Goal: Contribute content

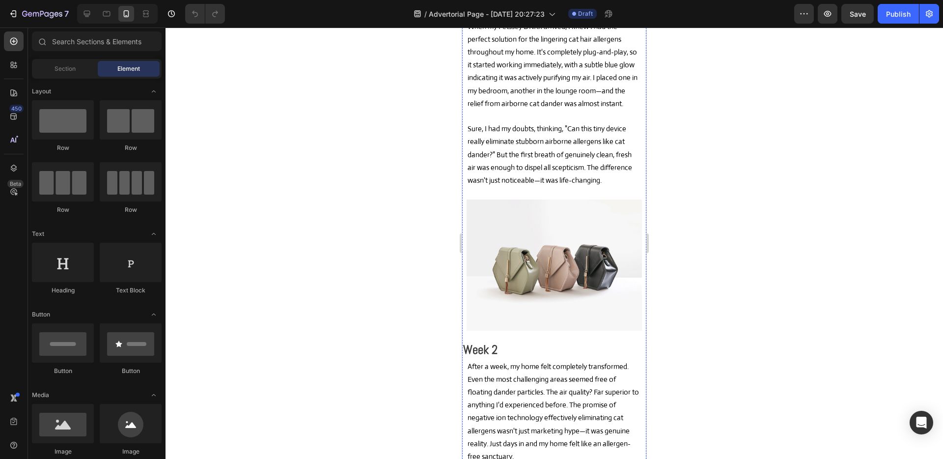
scroll to position [5923, 0]
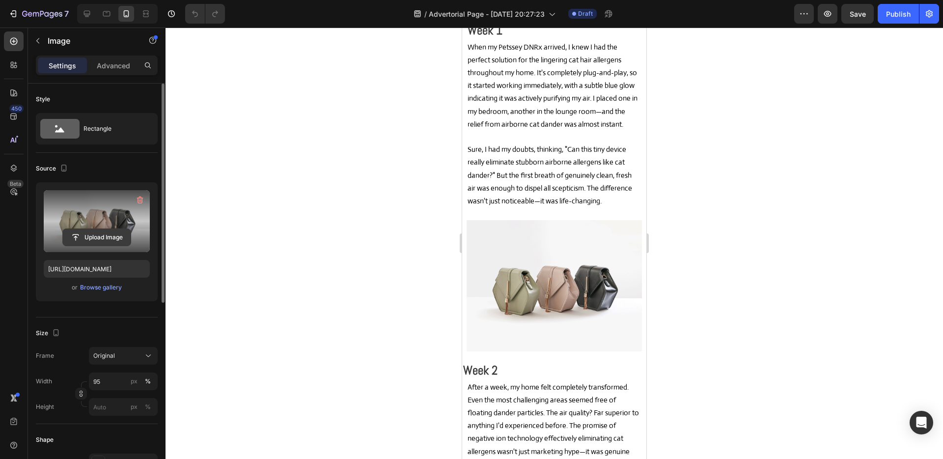
click at [102, 233] on input "file" at bounding box center [97, 237] width 68 height 17
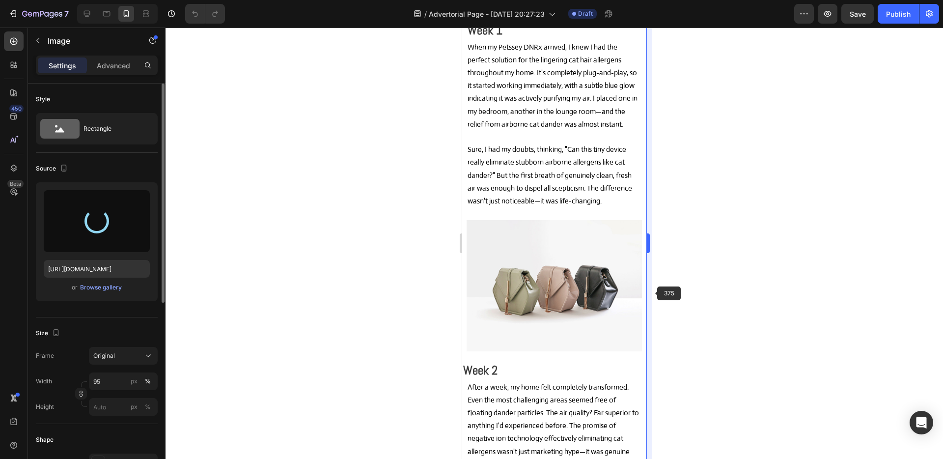
type input "https://cdn.shopify.com/s/files/1/0918/8288/1321/files/gempages_570615003296564…"
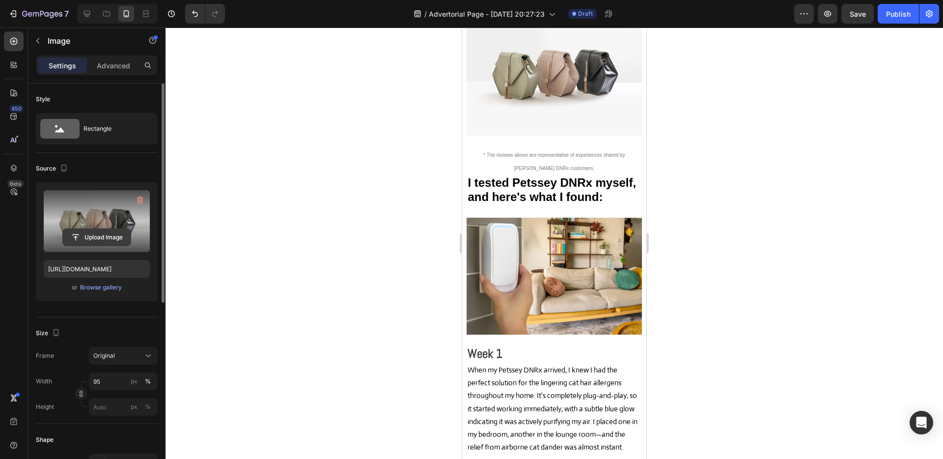
click at [107, 236] on input "file" at bounding box center [97, 237] width 68 height 17
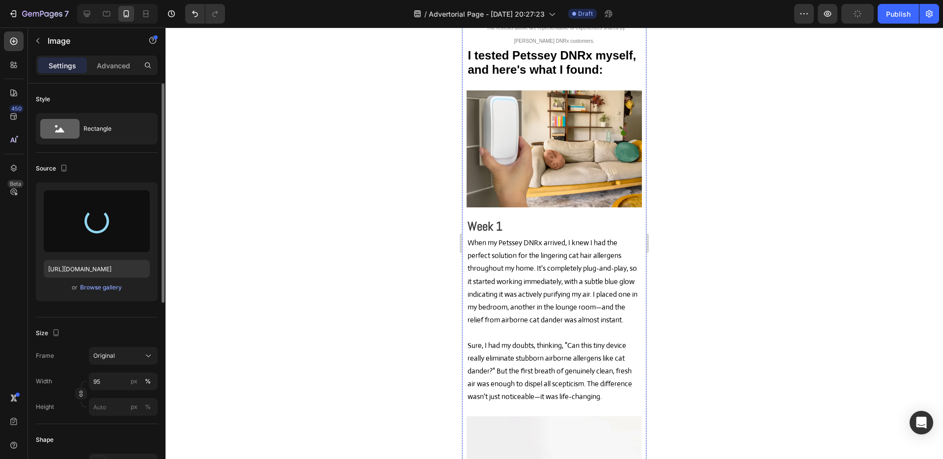
scroll to position [6104, 0]
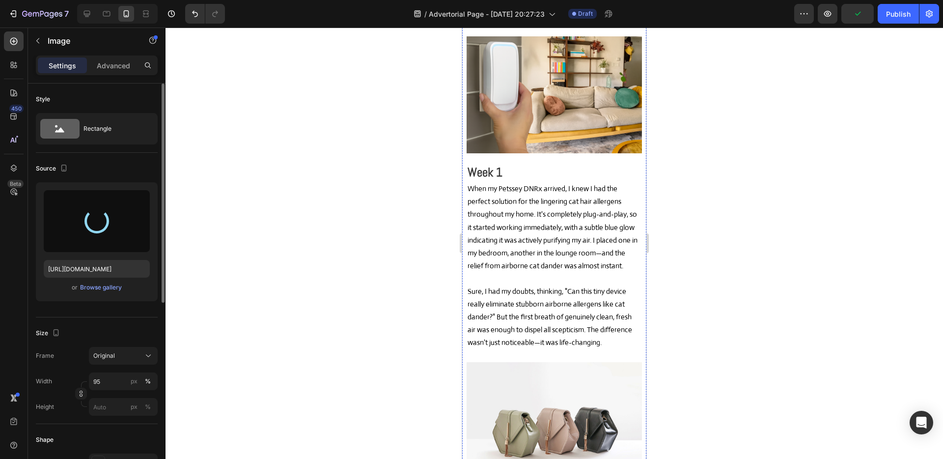
type input "https://cdn.shopify.com/s/files/1/0918/8288/1321/files/gempages_570615003296564…"
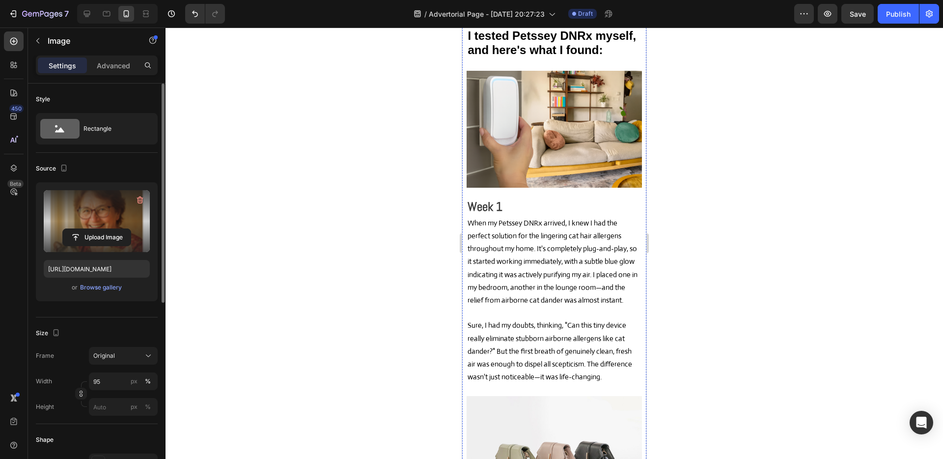
scroll to position [6376, 0]
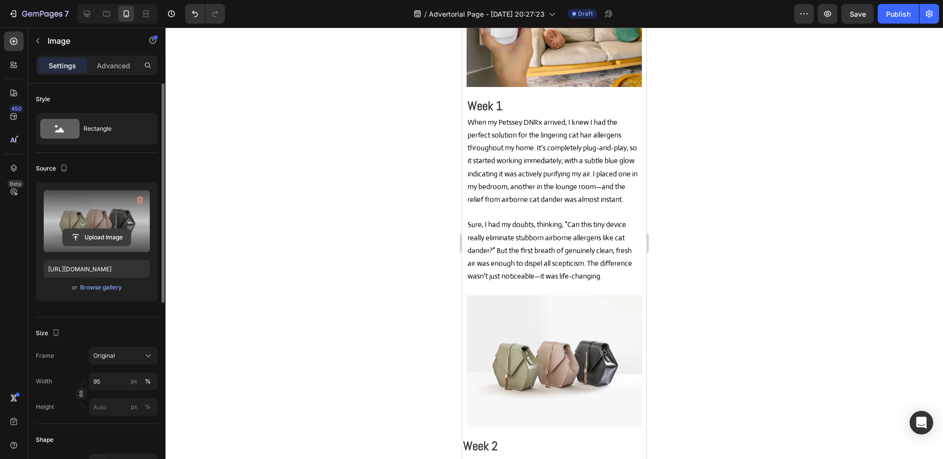
click at [102, 237] on input "file" at bounding box center [97, 237] width 68 height 17
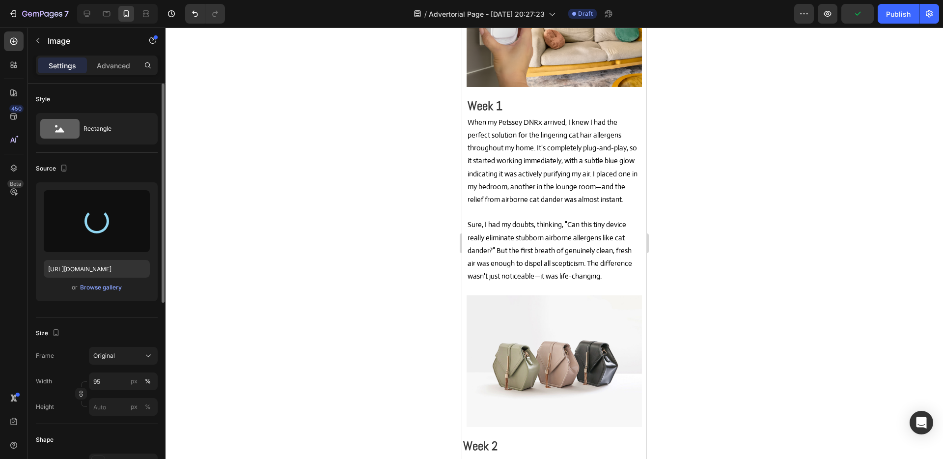
type input "https://cdn.shopify.com/s/files/1/0918/8288/1321/files/gempages_570615003296564…"
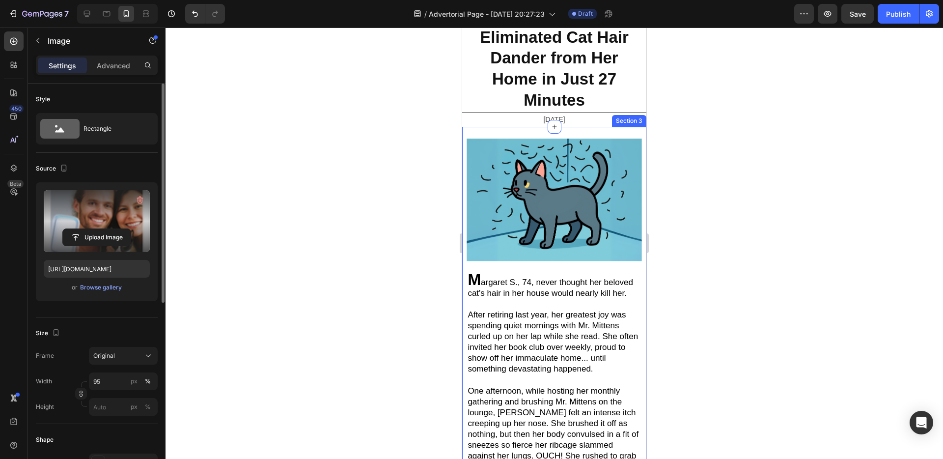
scroll to position [0, 0]
